Goal: Task Accomplishment & Management: Manage account settings

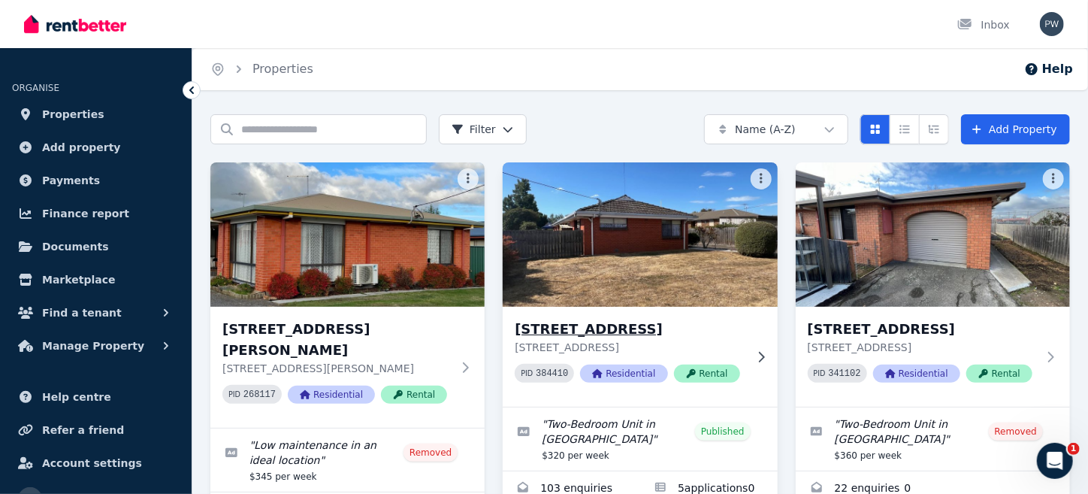
click at [641, 261] on img at bounding box center [640, 235] width 289 height 152
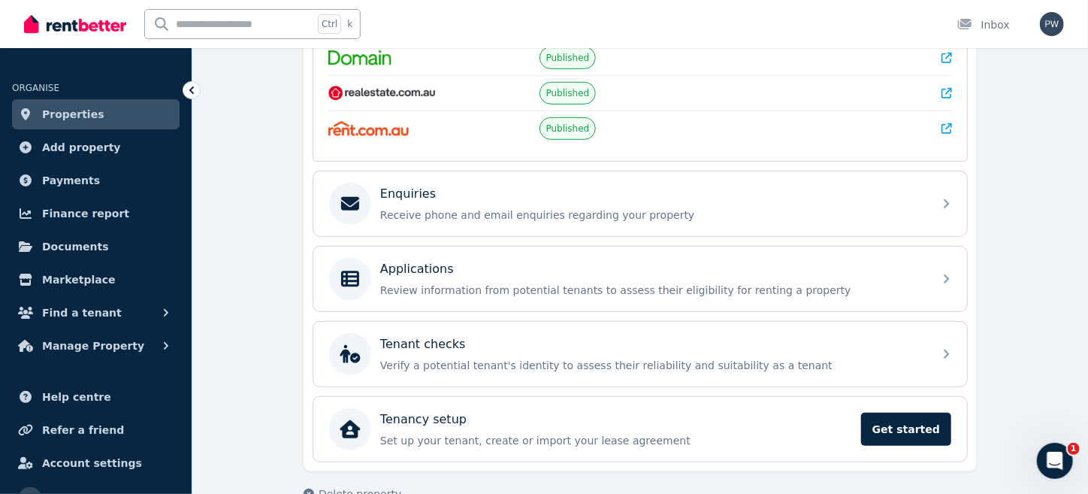
scroll to position [380, 0]
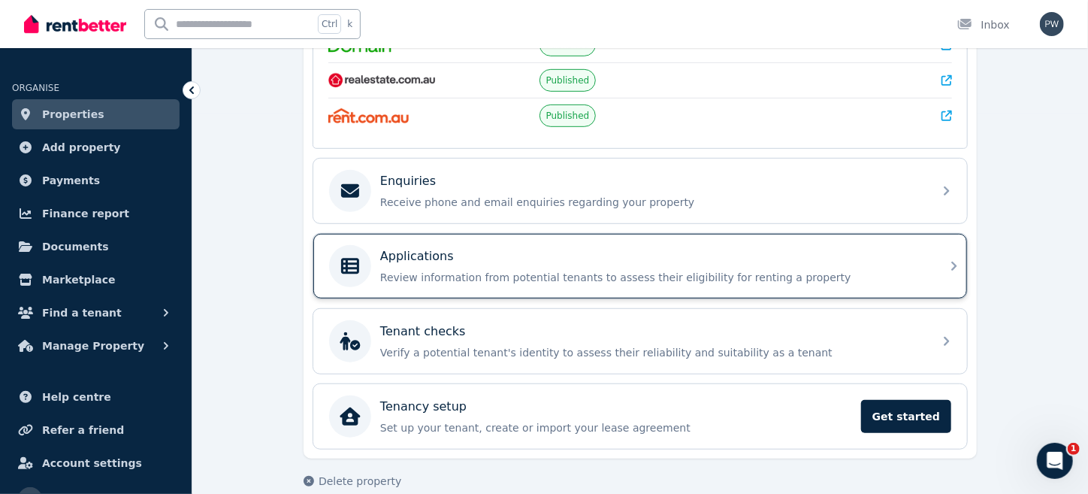
click at [410, 261] on div "Applications Review information from potential tenants to assess their eligibil…" at bounding box center [652, 266] width 544 height 38
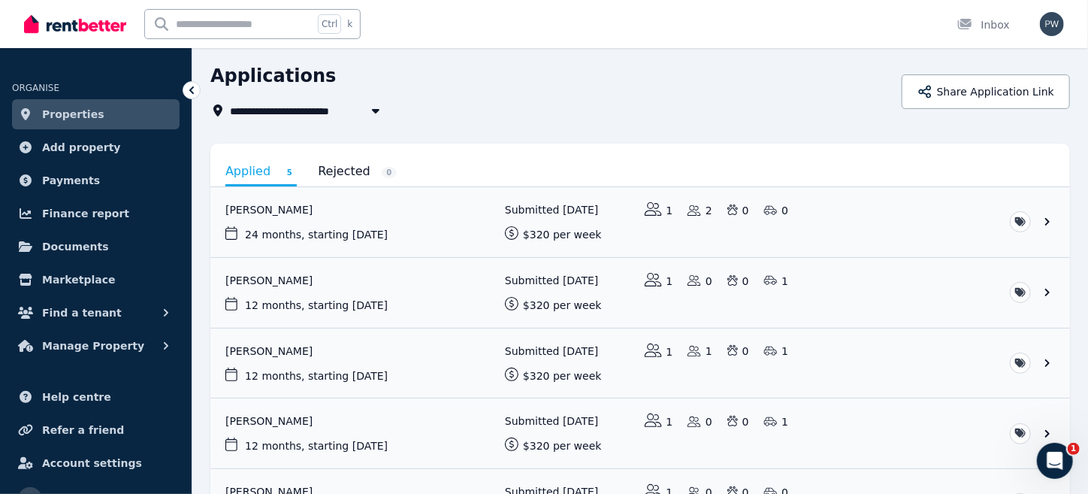
scroll to position [47, 0]
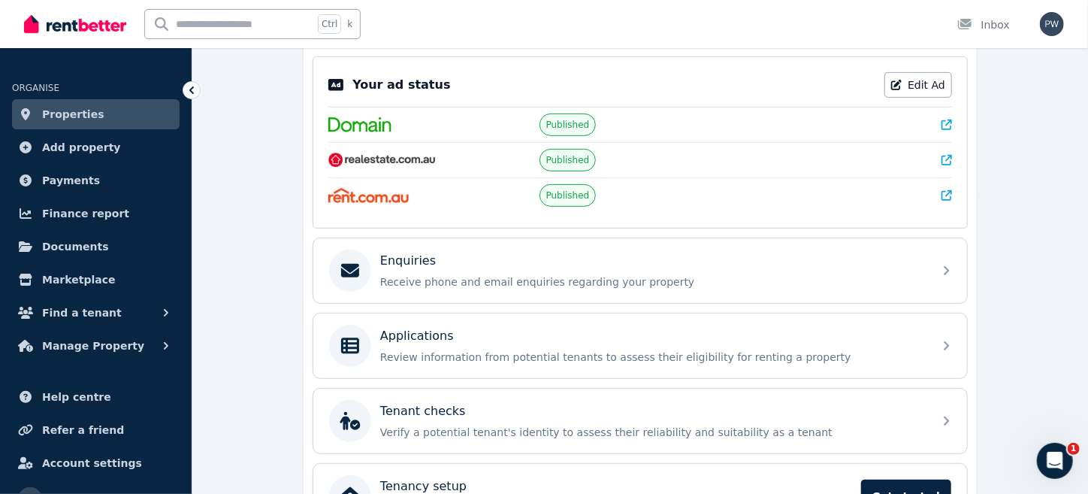
scroll to position [395, 0]
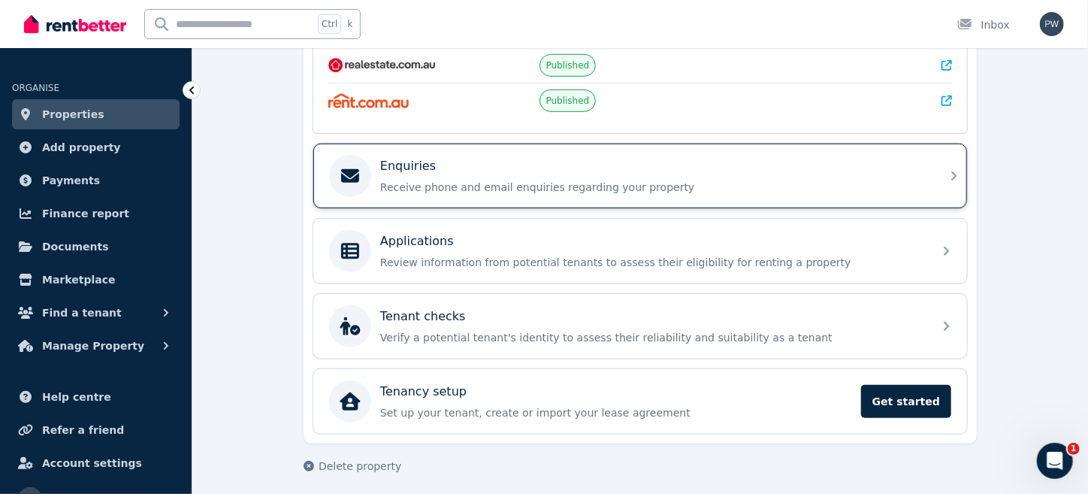
click at [394, 168] on p "Enquiries" at bounding box center [408, 166] width 56 height 18
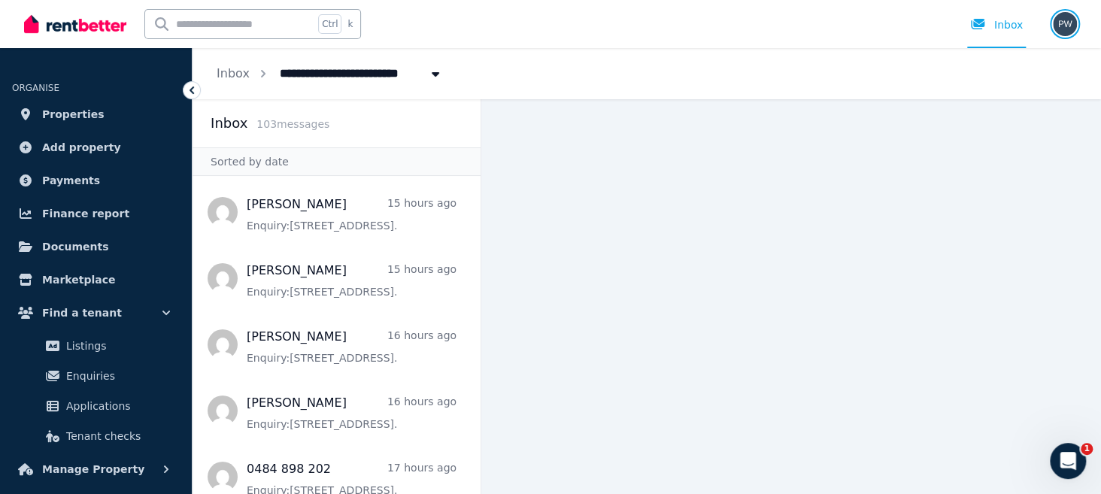
click at [1064, 24] on img "button" at bounding box center [1064, 24] width 24 height 24
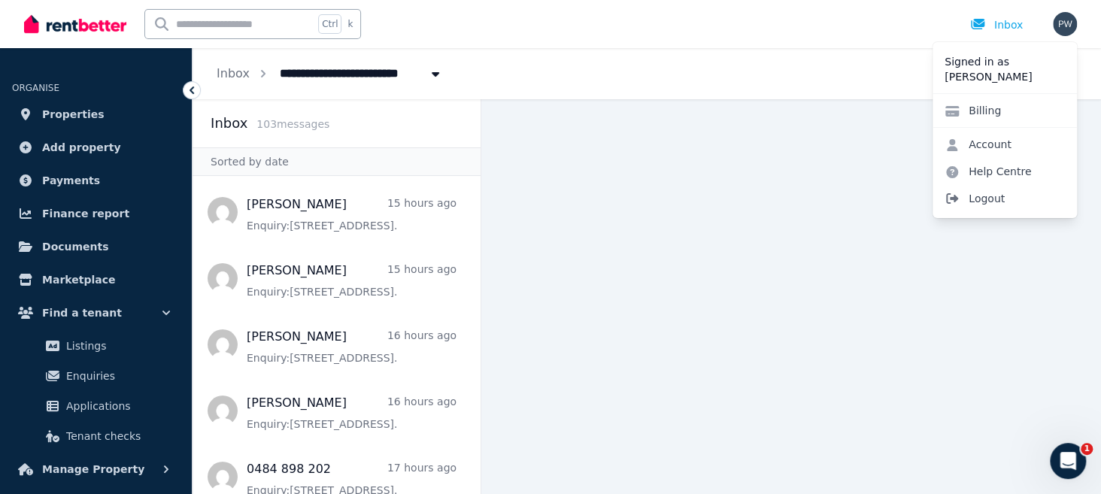
click at [989, 199] on span "Logout" at bounding box center [1004, 198] width 144 height 27
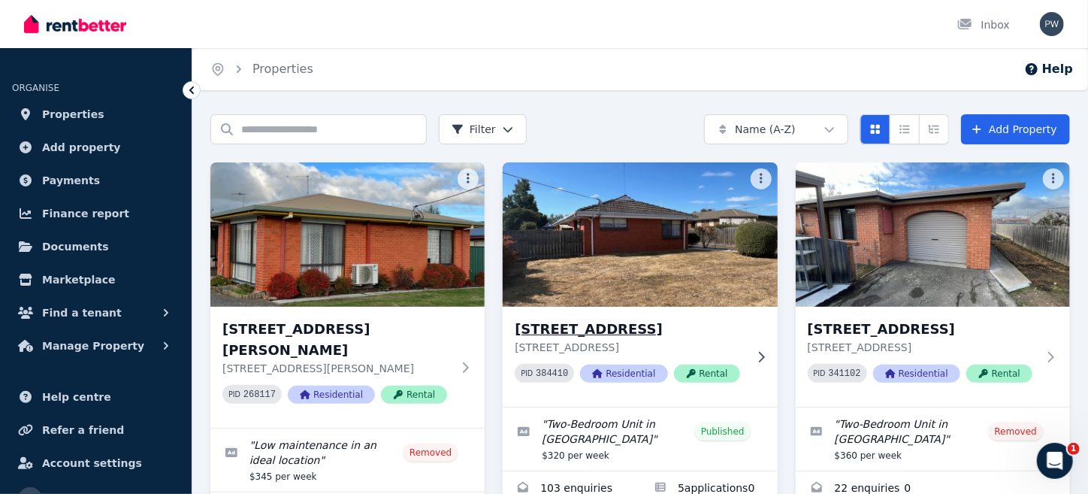
click at [582, 243] on img at bounding box center [640, 235] width 289 height 152
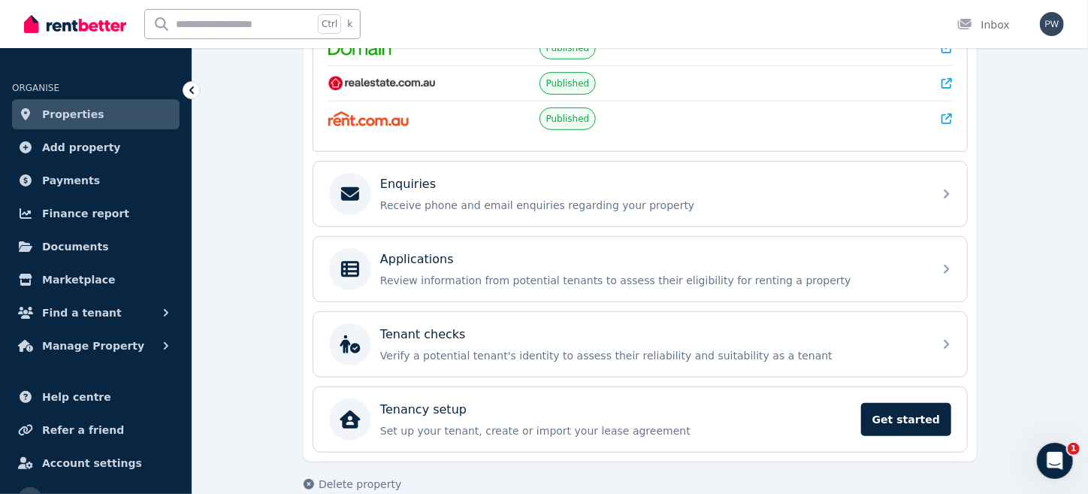
scroll to position [391, 0]
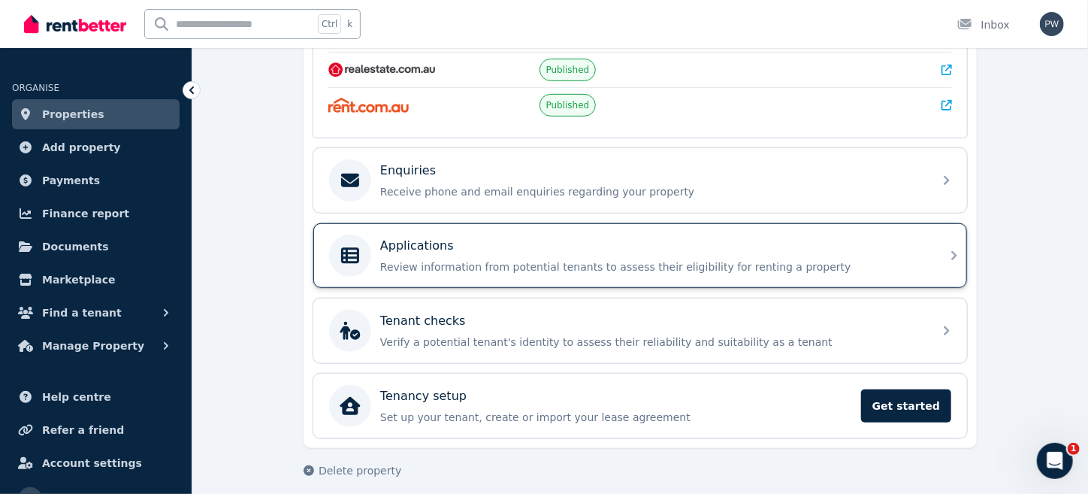
click at [440, 259] on p "Review information from potential tenants to assess their eligibility for renti…" at bounding box center [652, 266] width 544 height 15
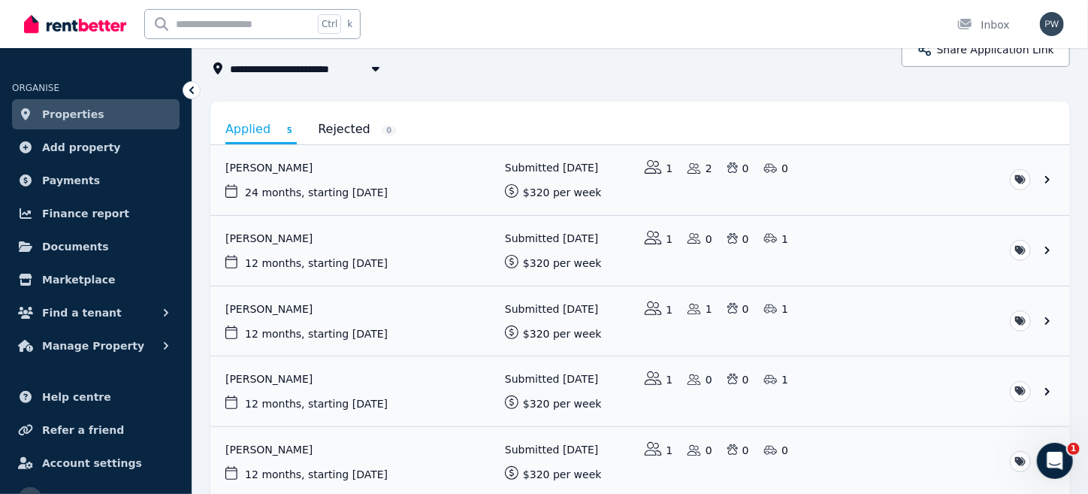
scroll to position [91, 0]
click at [1046, 19] on img "button" at bounding box center [1052, 24] width 24 height 24
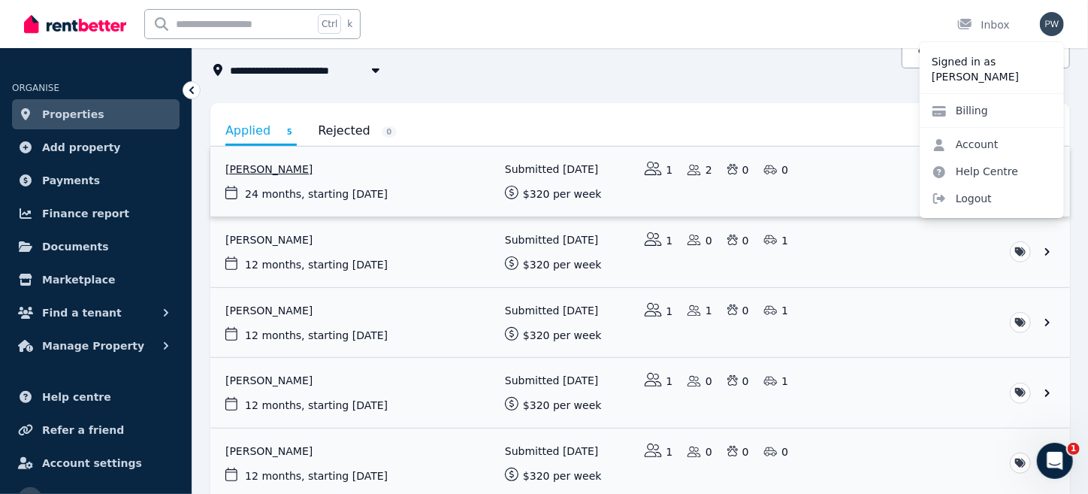
click at [883, 178] on link "View application: Latisha Pine" at bounding box center [640, 182] width 860 height 70
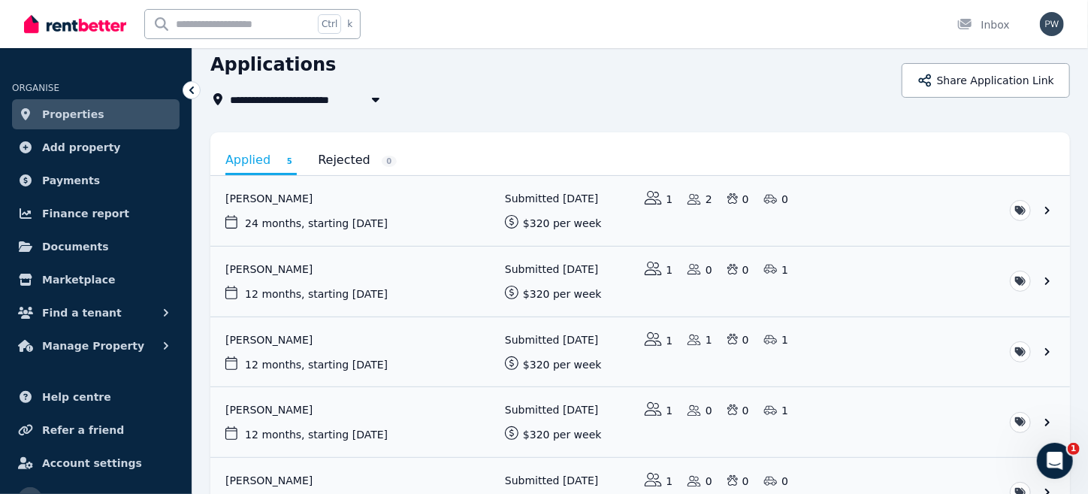
scroll to position [53, 0]
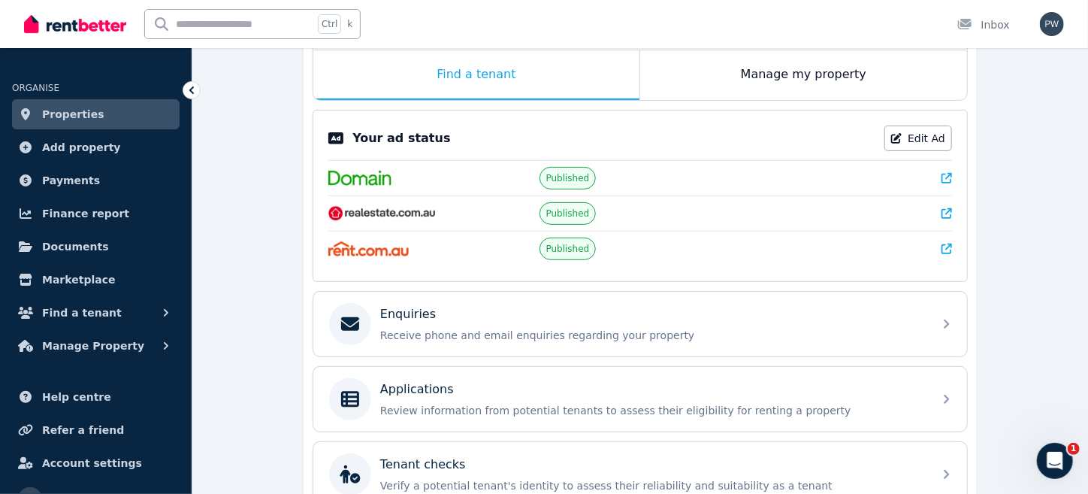
scroll to position [260, 0]
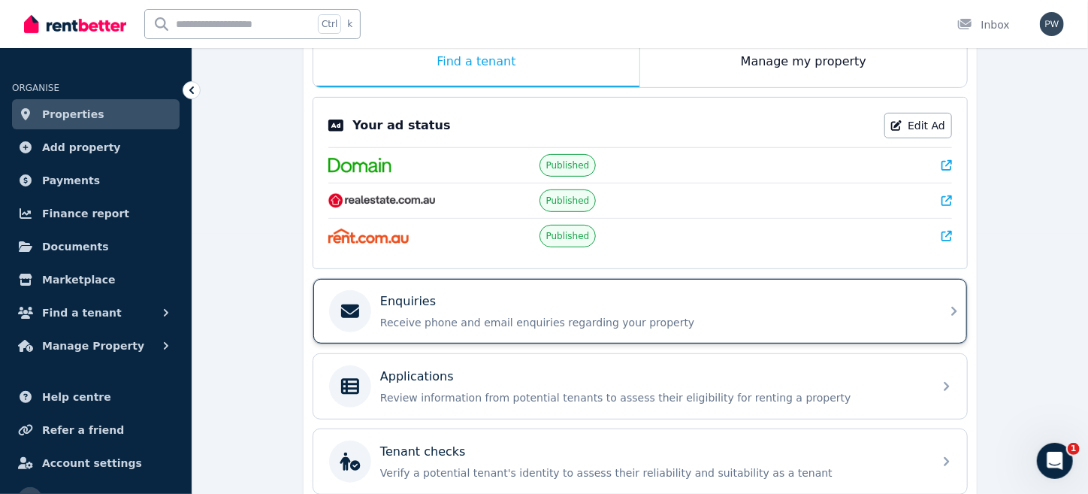
click at [416, 301] on p "Enquiries" at bounding box center [408, 301] width 56 height 18
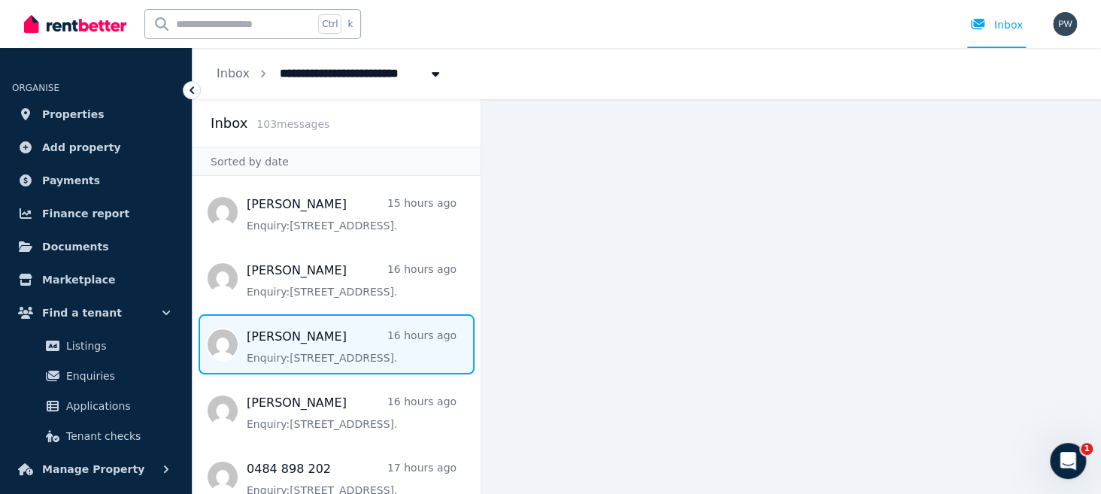
click at [356, 352] on span "Message list" at bounding box center [336, 344] width 288 height 60
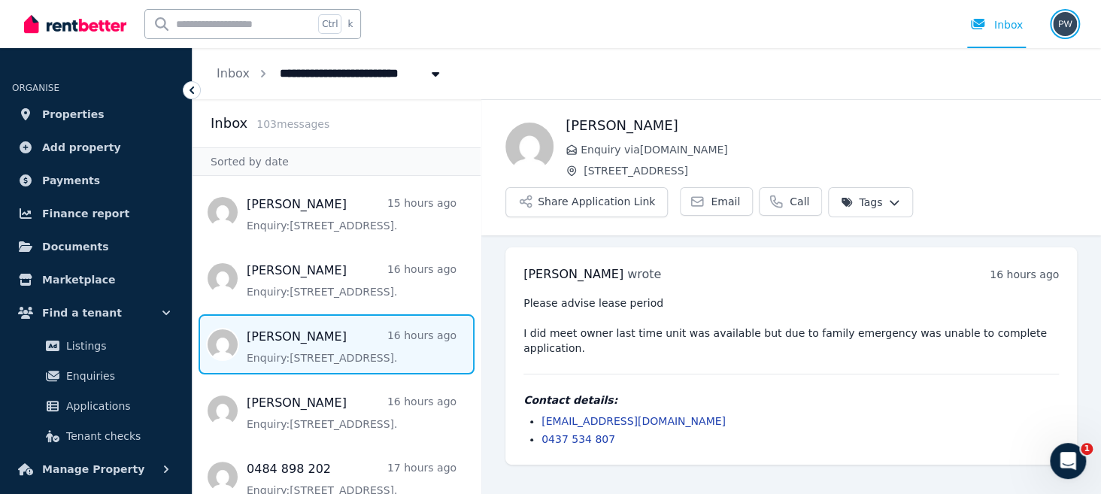
click at [1058, 21] on img "button" at bounding box center [1064, 24] width 24 height 24
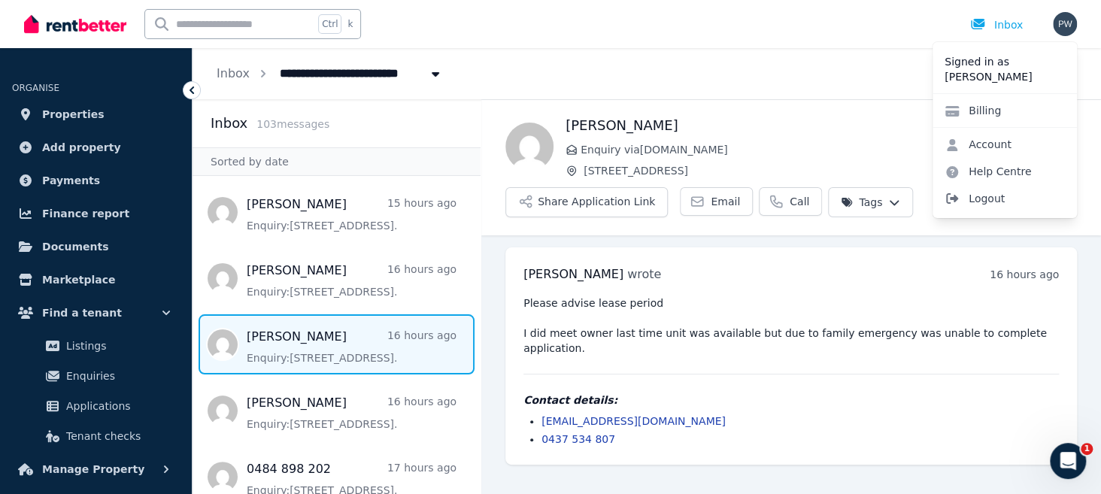
click at [979, 198] on span "Logout" at bounding box center [1004, 198] width 144 height 27
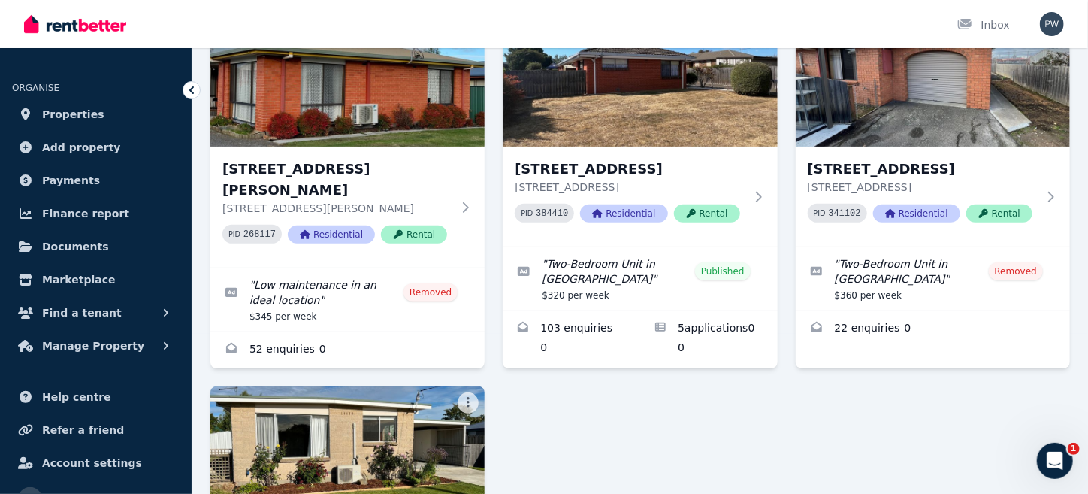
scroll to position [200, 0]
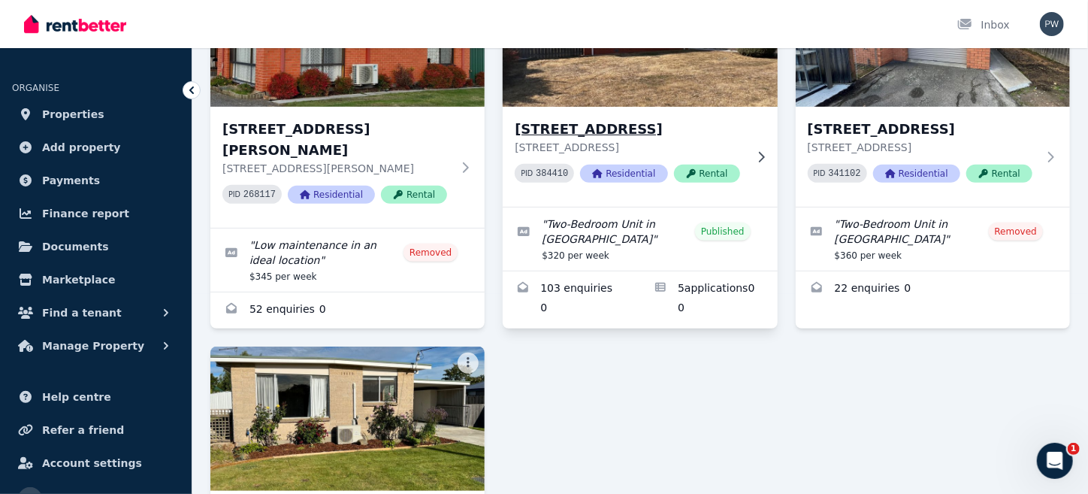
click at [616, 99] on img at bounding box center [640, 35] width 289 height 152
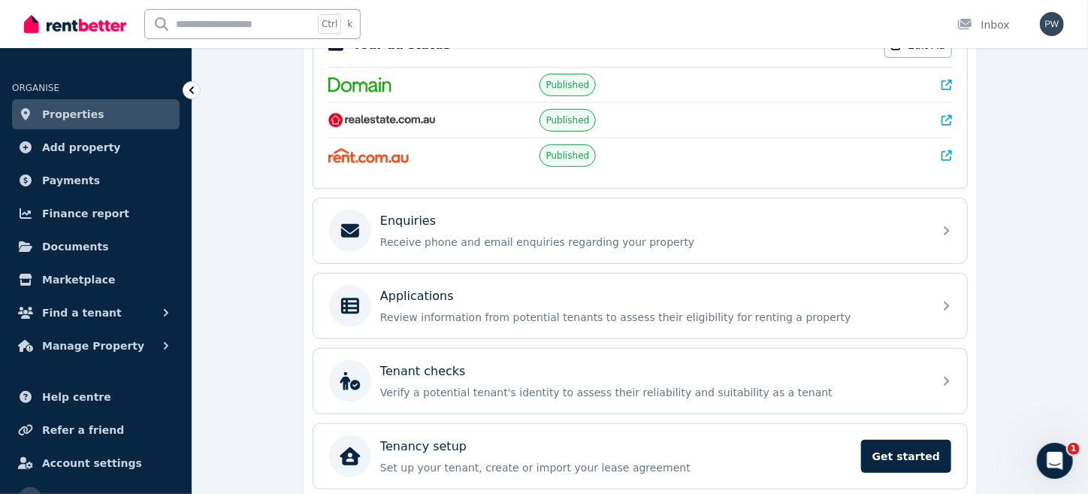
scroll to position [395, 0]
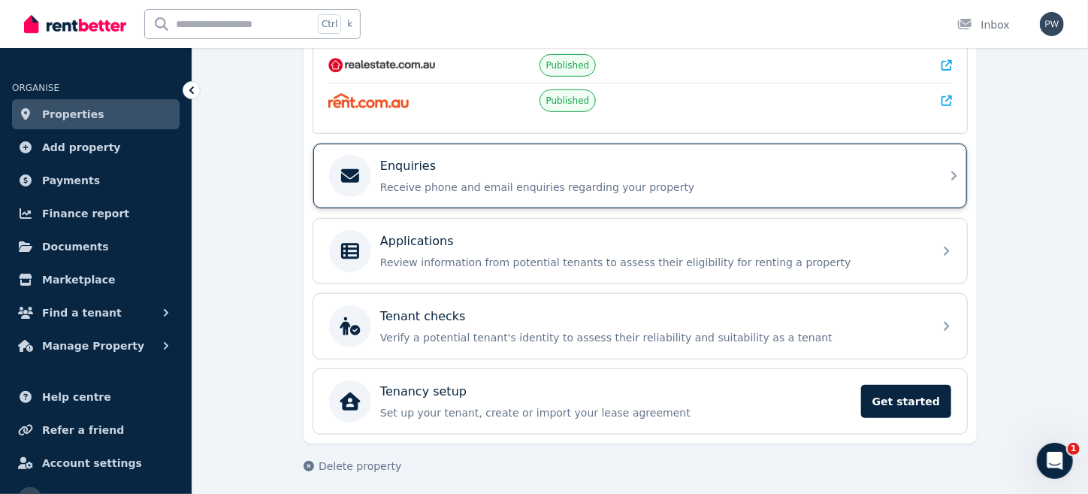
click at [382, 170] on p "Enquiries" at bounding box center [408, 166] width 56 height 18
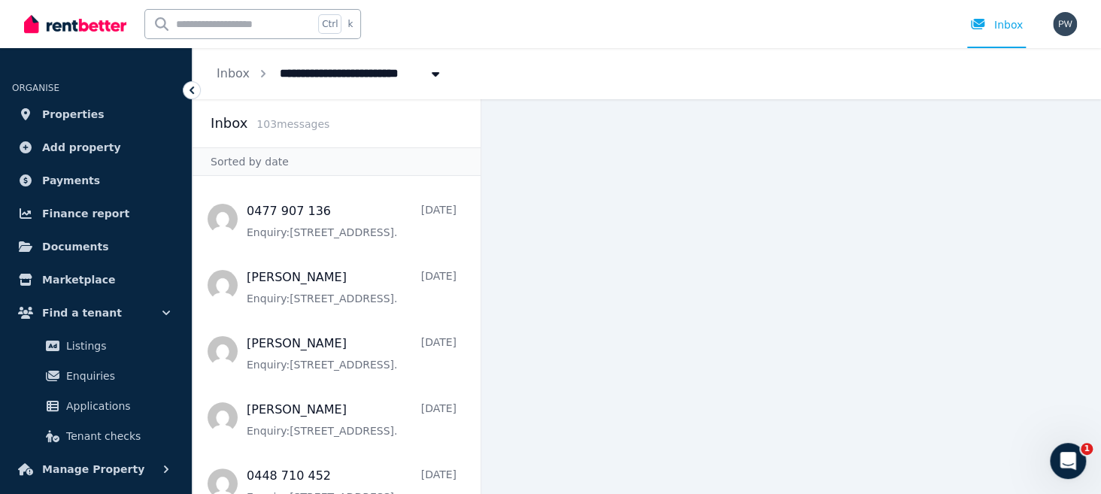
scroll to position [3023, 0]
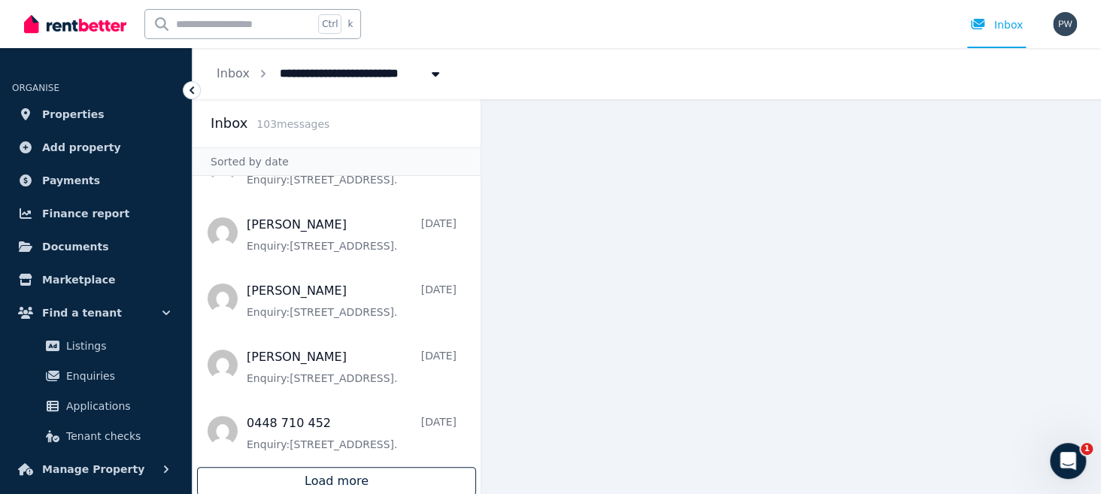
click at [341, 478] on div "Load more" at bounding box center [336, 481] width 279 height 29
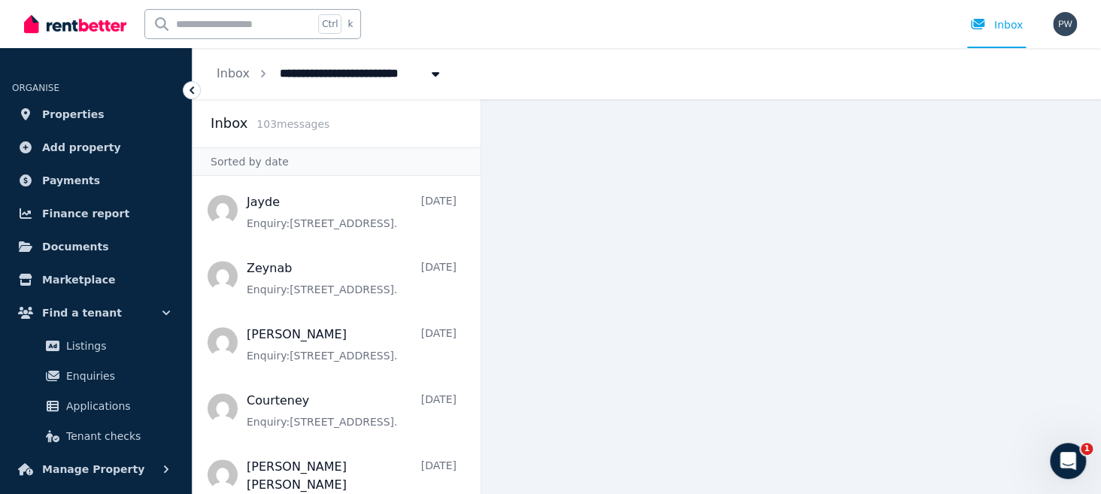
scroll to position [6330, 0]
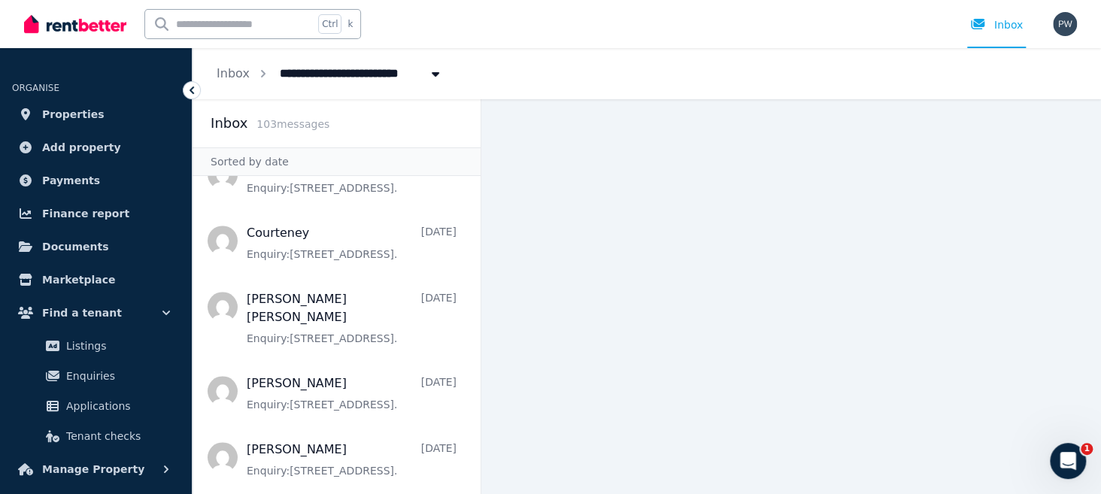
scroll to position [6500, 0]
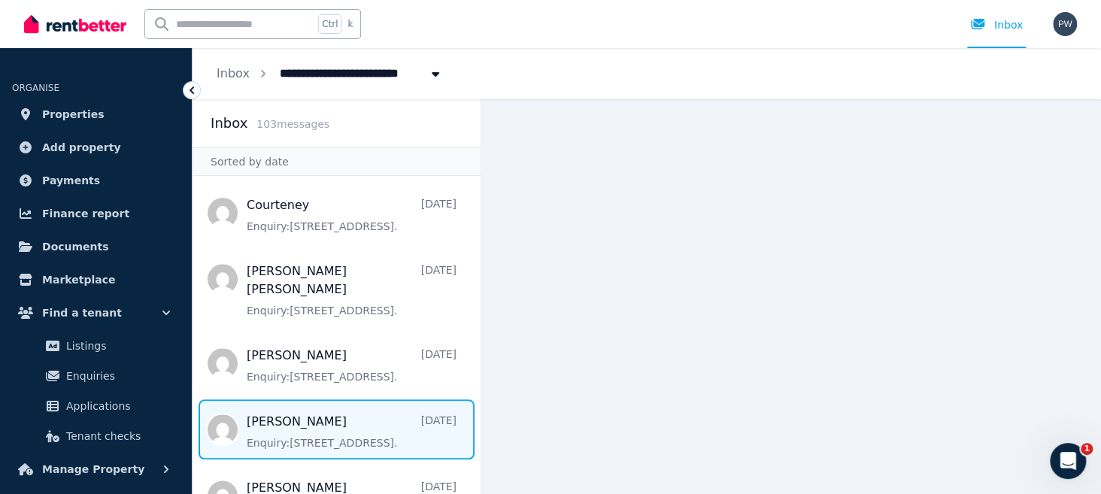
click at [293, 399] on span "Message list" at bounding box center [336, 429] width 288 height 60
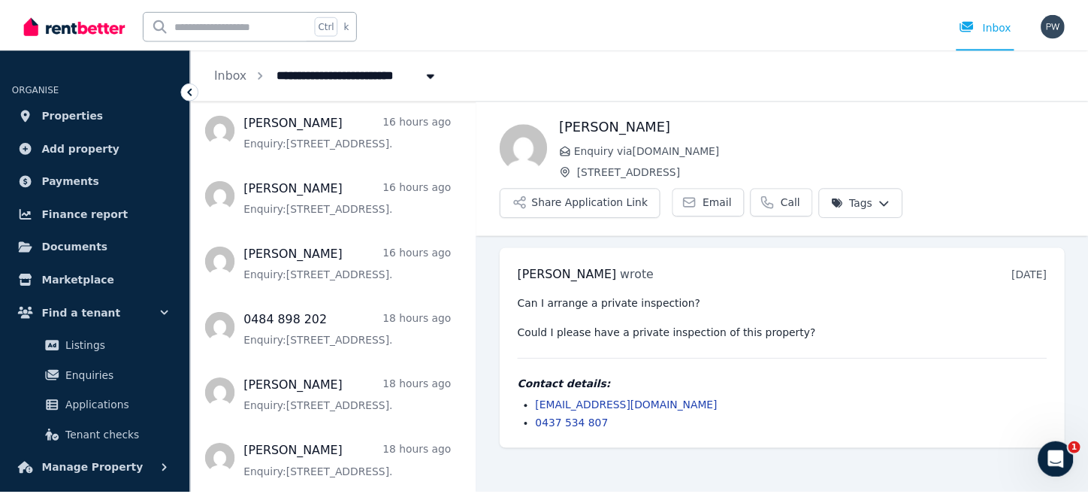
scroll to position [150, 0]
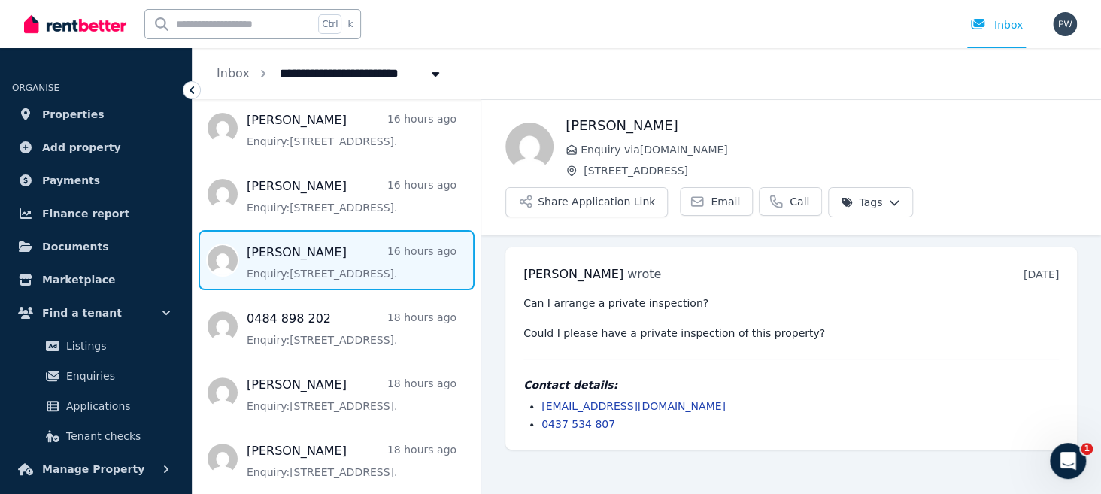
click at [274, 269] on span "Message list" at bounding box center [336, 260] width 288 height 60
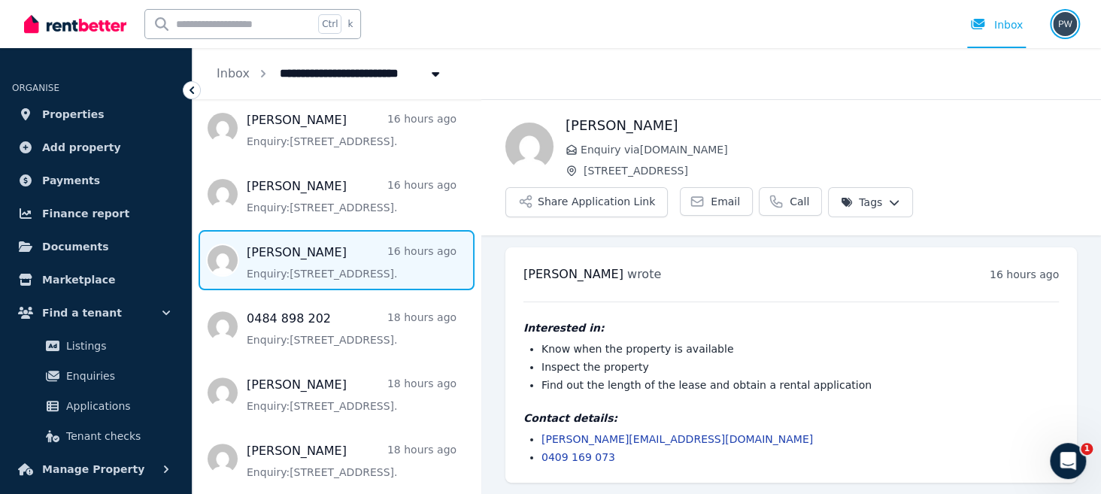
click at [1065, 24] on img "button" at bounding box center [1064, 24] width 24 height 24
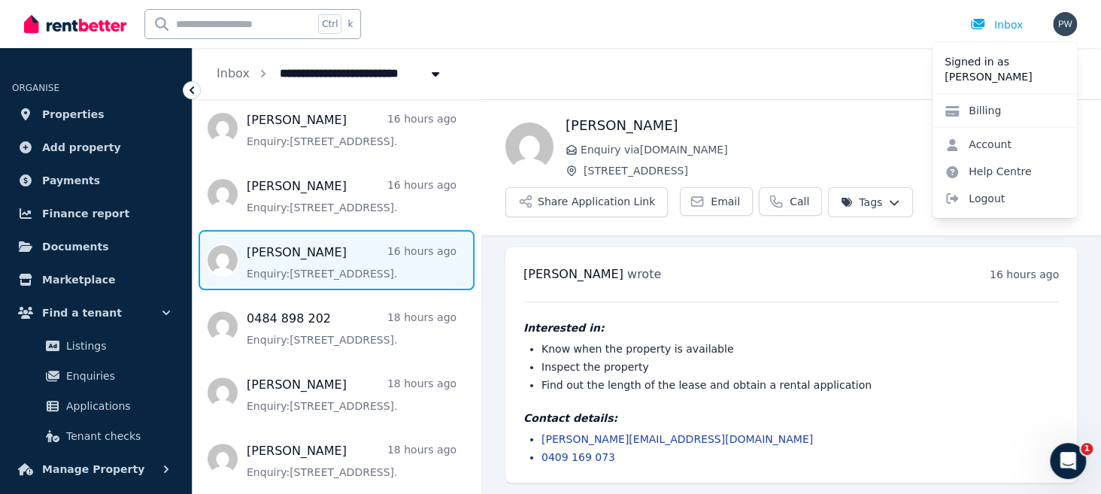
click at [844, 111] on div "Kate Enquiry via RealEstate.com.au 1/50 Malcombe St, Longford Share Application…" at bounding box center [790, 167] width 619 height 135
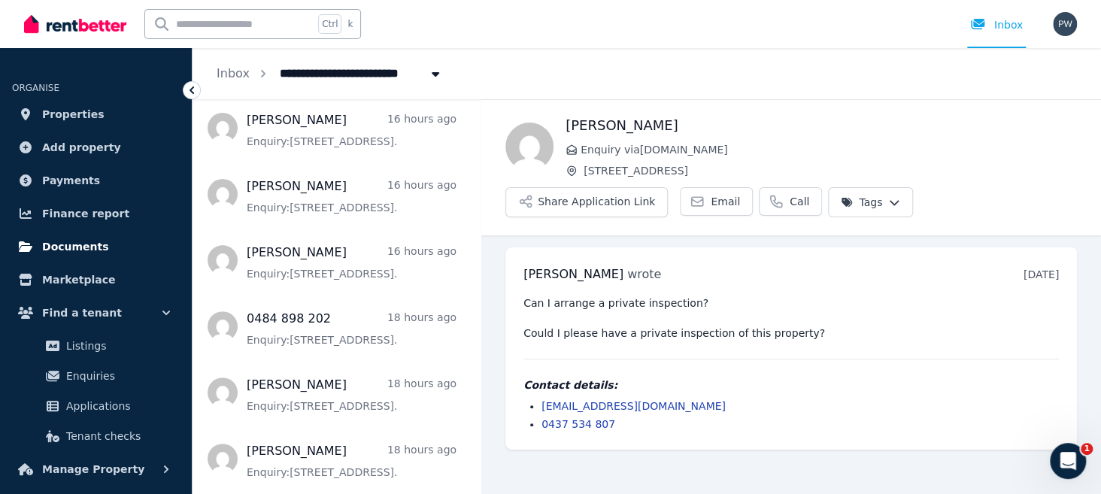
click at [77, 247] on span "Documents" at bounding box center [75, 247] width 67 height 18
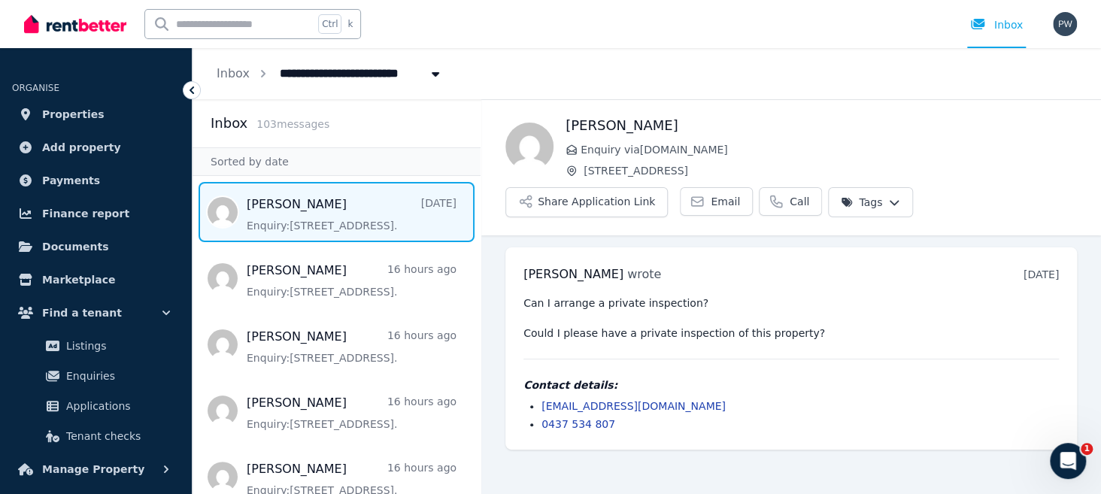
click at [192, 88] on icon at bounding box center [191, 90] width 5 height 8
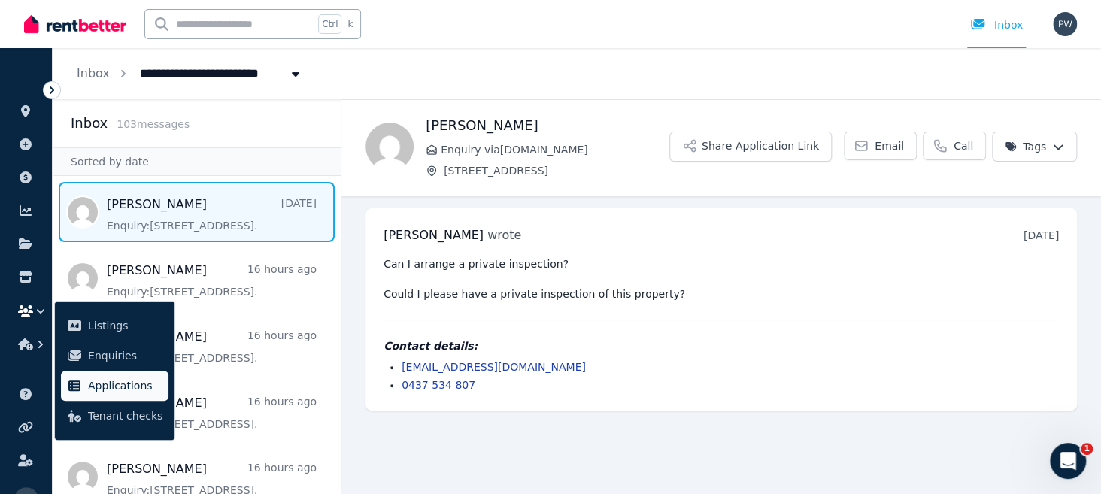
click at [124, 388] on span "Applications" at bounding box center [125, 386] width 74 height 18
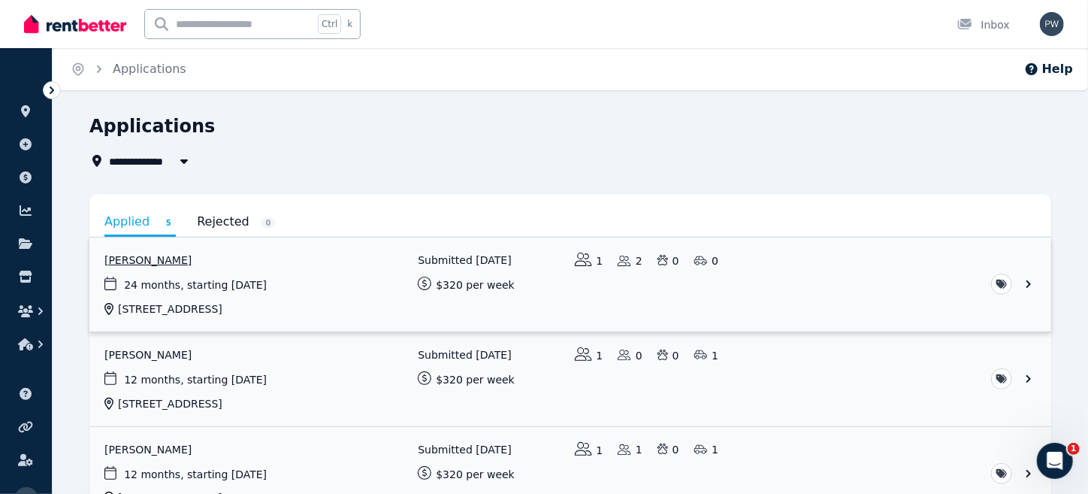
click at [120, 262] on link "View application: Latisha Pine" at bounding box center [570, 285] width 962 height 94
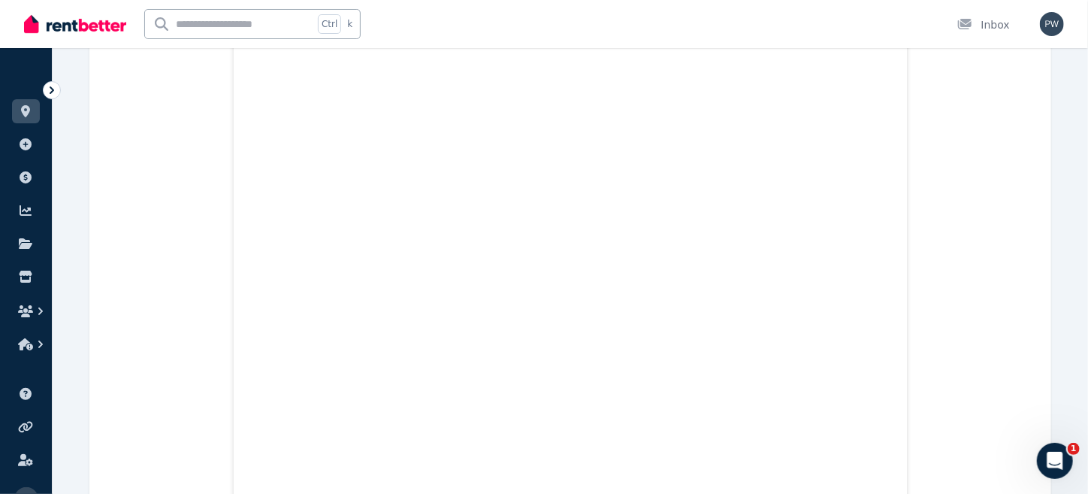
scroll to position [1253, 0]
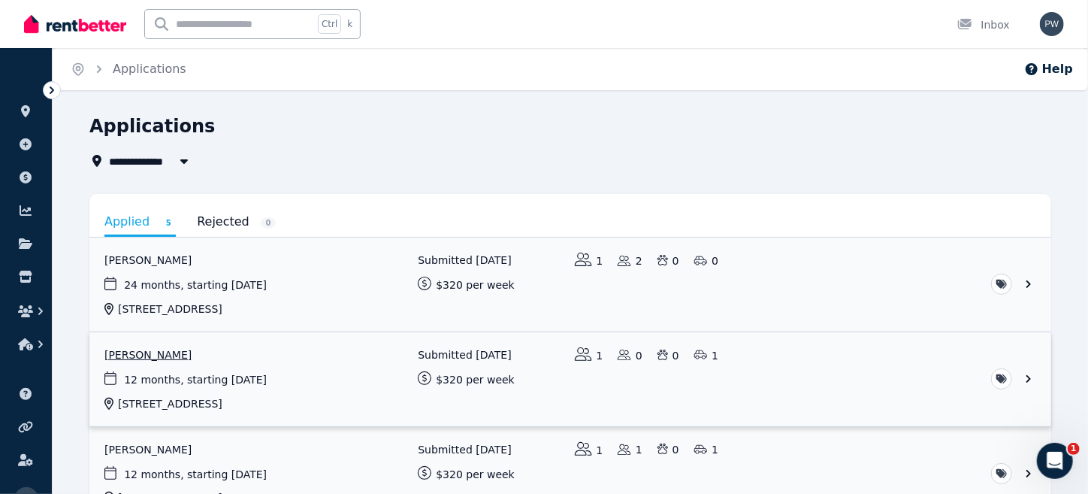
click at [201, 380] on link "View application: Patricia Hodgson" at bounding box center [570, 379] width 962 height 94
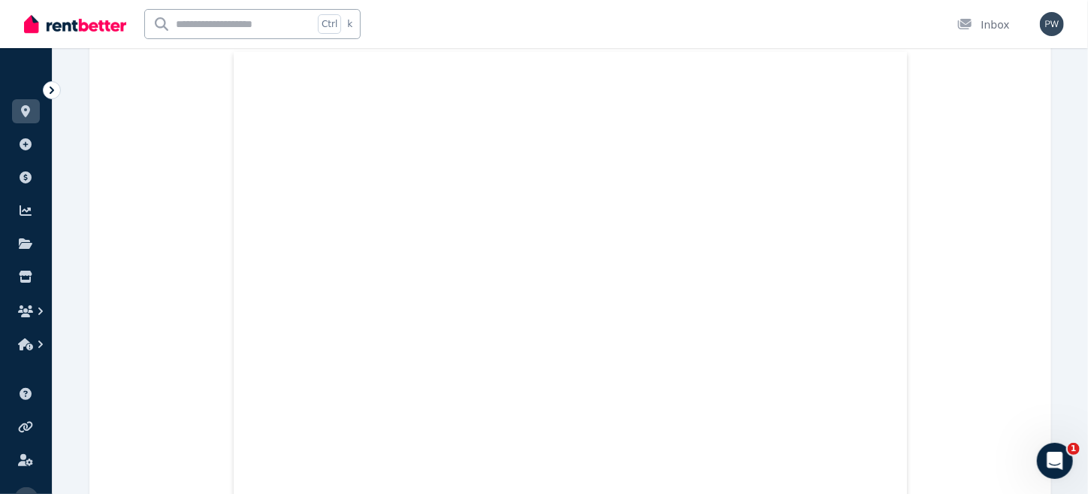
scroll to position [471, 0]
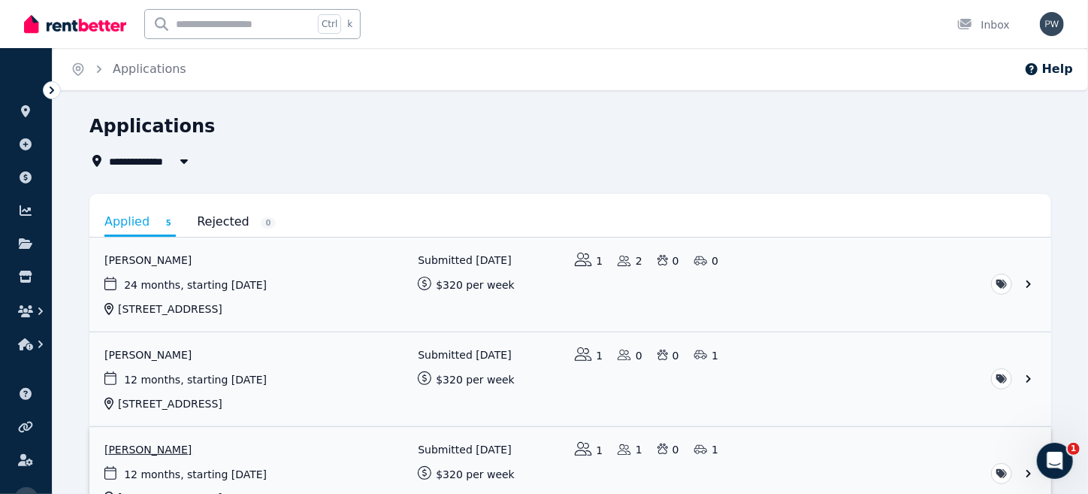
click at [192, 459] on link "View application: Tamren Tuck" at bounding box center [570, 474] width 962 height 94
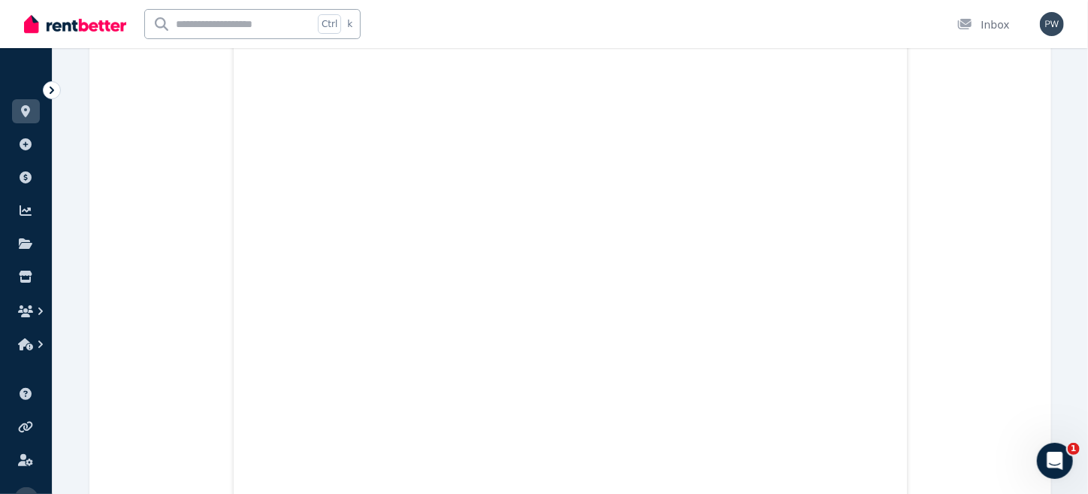
scroll to position [2645, 0]
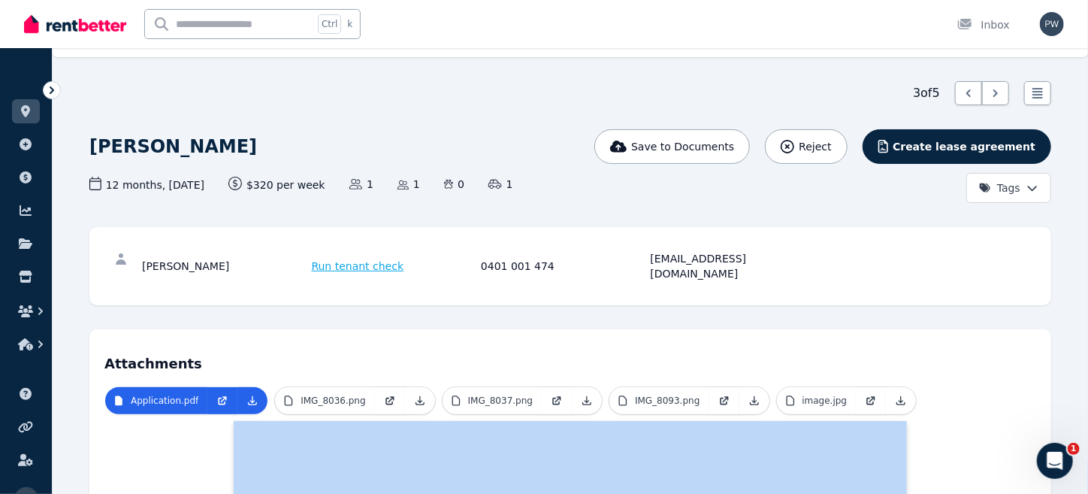
scroll to position [0, 0]
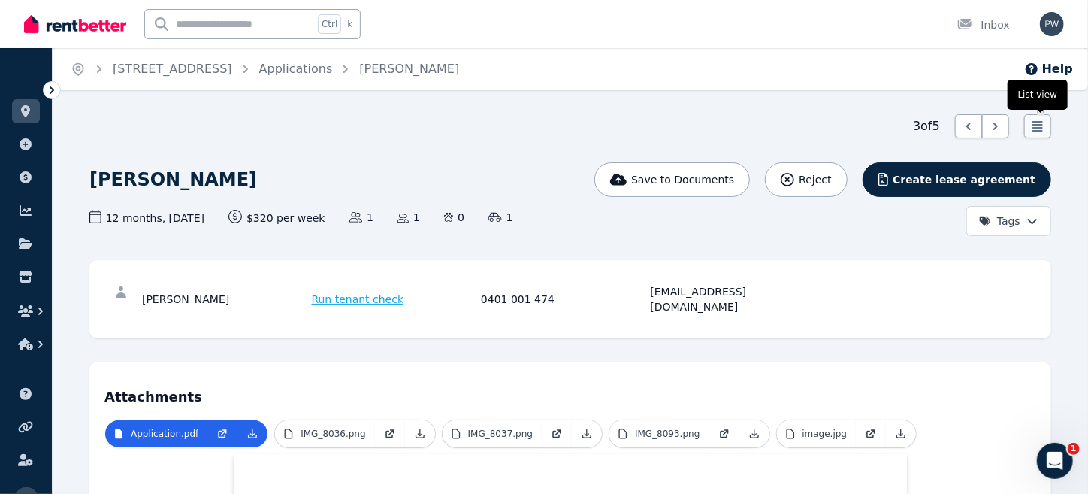
click at [1040, 119] on icon at bounding box center [1038, 126] width 15 height 15
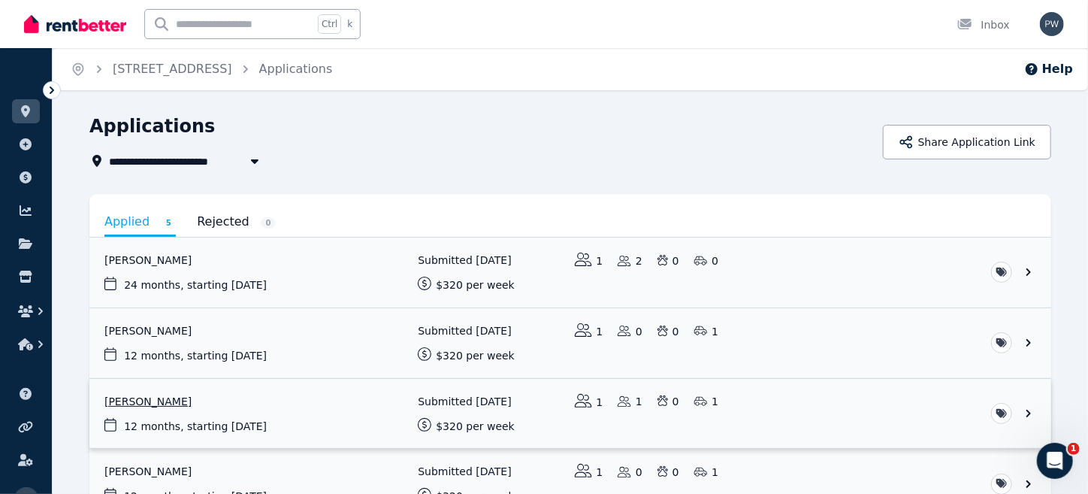
click at [277, 423] on link "View application: Tamren Tuck" at bounding box center [570, 414] width 962 height 70
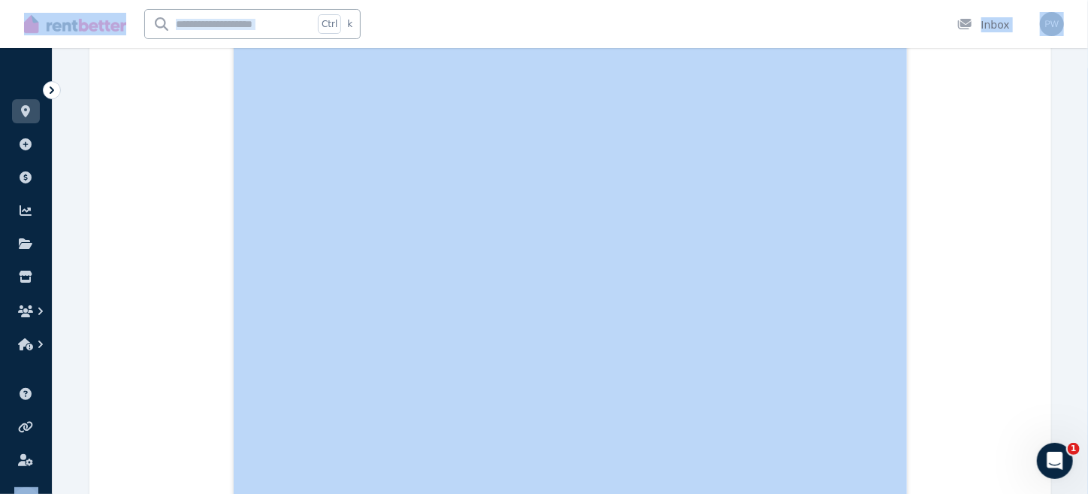
scroll to position [438, 0]
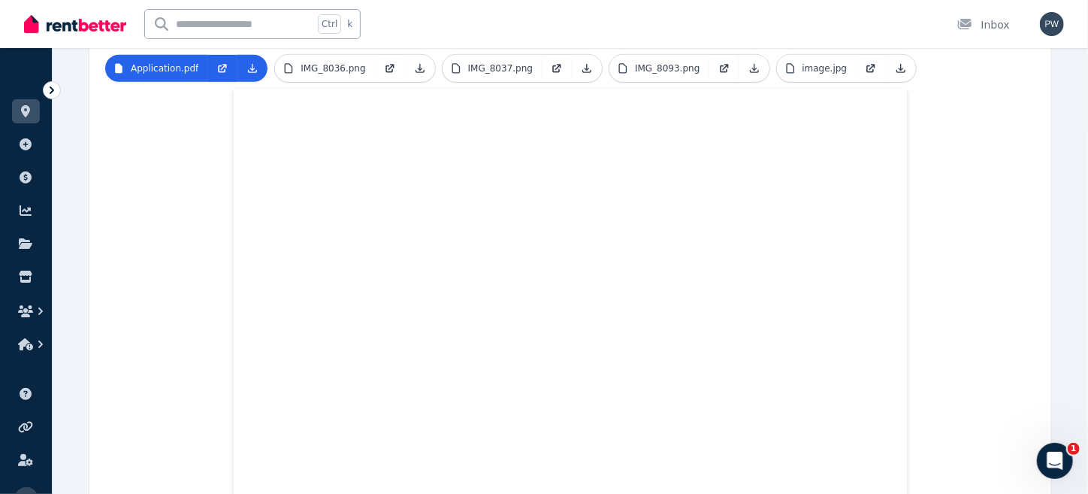
scroll to position [438, 0]
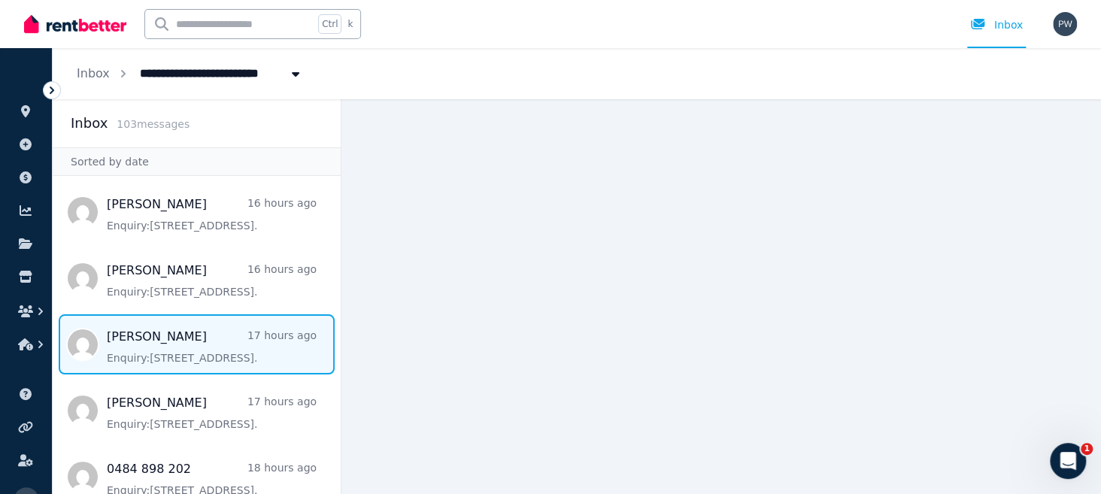
click at [144, 347] on span "Message list" at bounding box center [197, 344] width 288 height 60
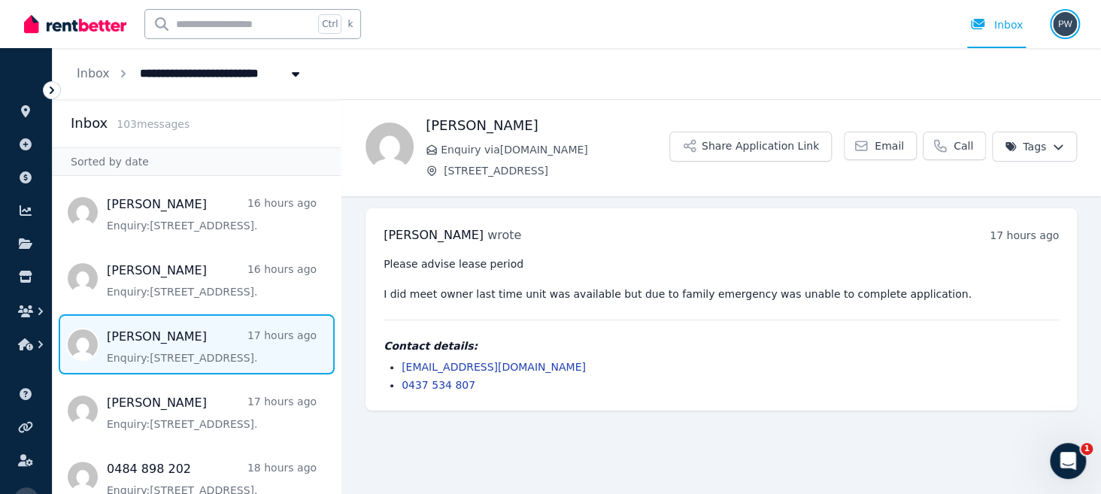
click at [1063, 24] on img "button" at bounding box center [1064, 24] width 24 height 24
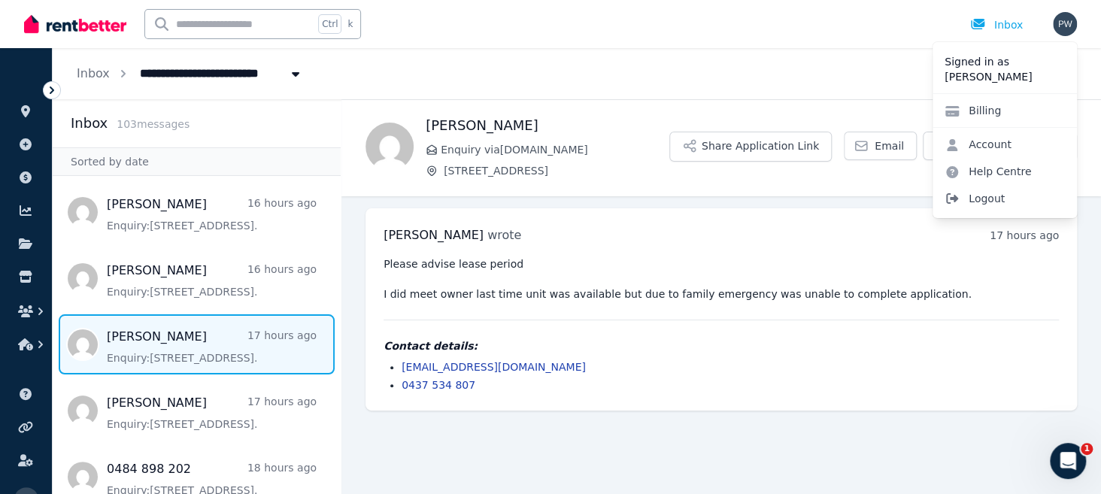
click at [983, 200] on span "Logout" at bounding box center [1004, 198] width 144 height 27
